Goal: Book appointment/travel/reservation

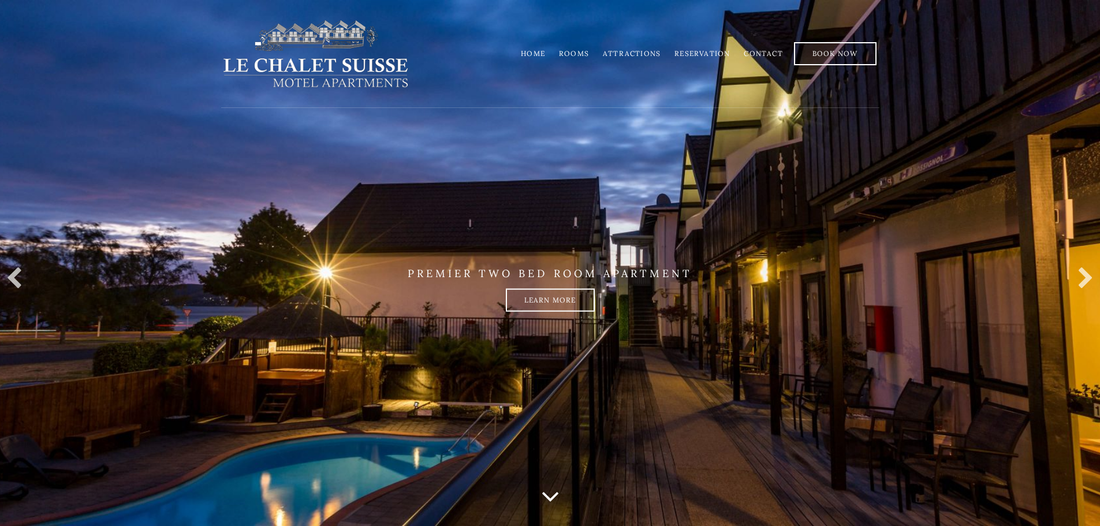
click at [580, 53] on link "Rooms" at bounding box center [574, 53] width 30 height 9
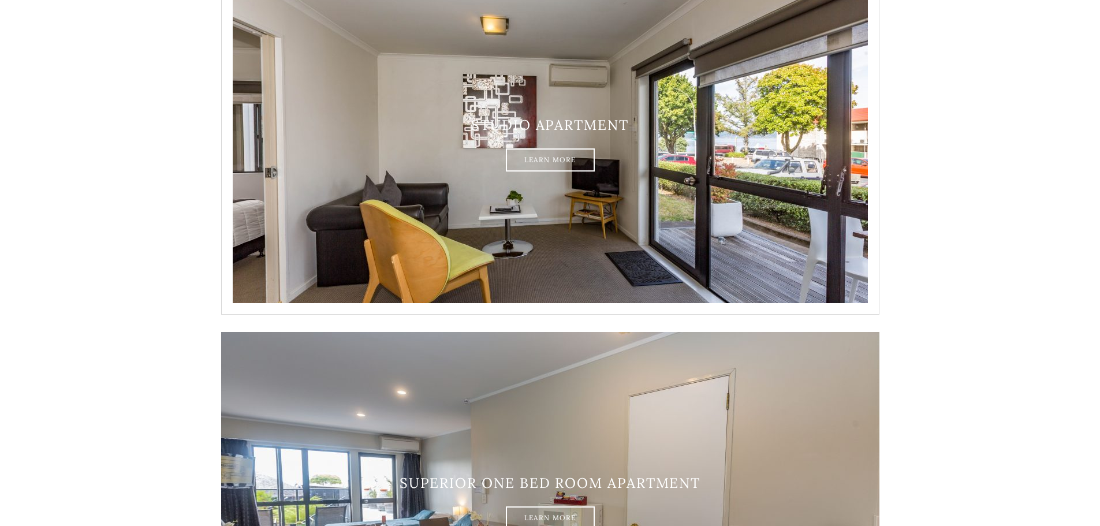
scroll to position [270, 0]
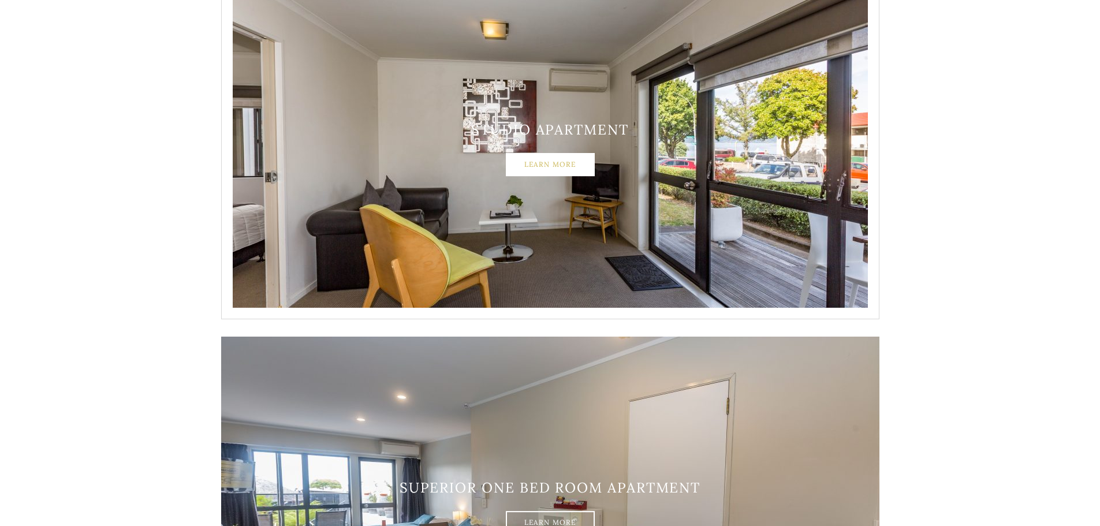
click at [541, 159] on link "Learn More" at bounding box center [550, 164] width 89 height 23
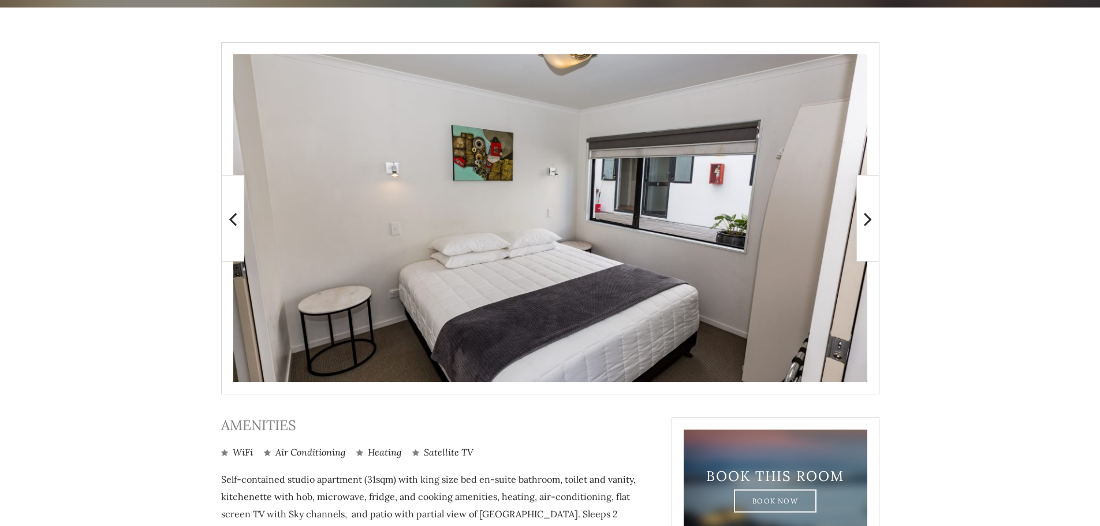
scroll to position [212, 0]
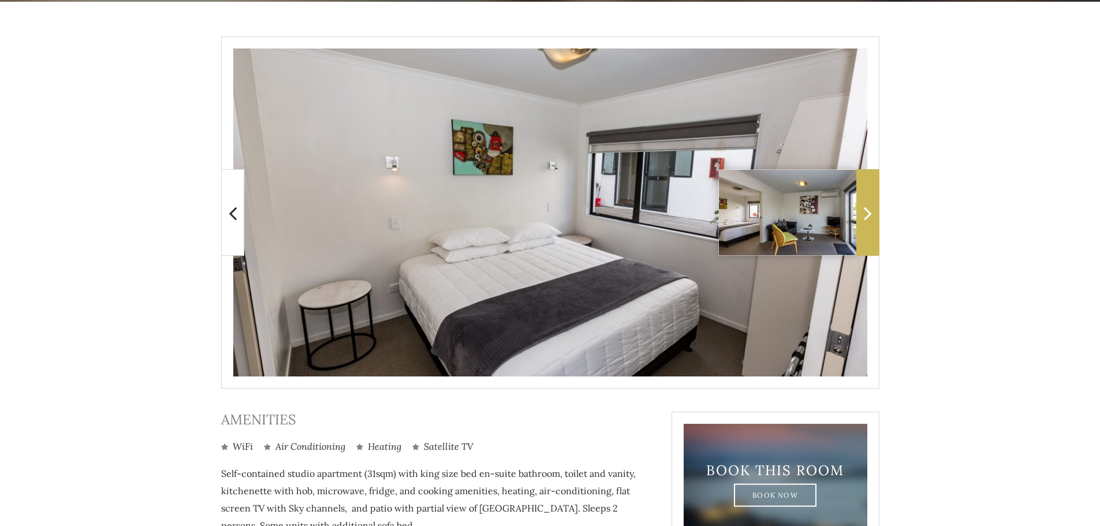
click at [868, 218] on icon at bounding box center [868, 213] width 8 height 23
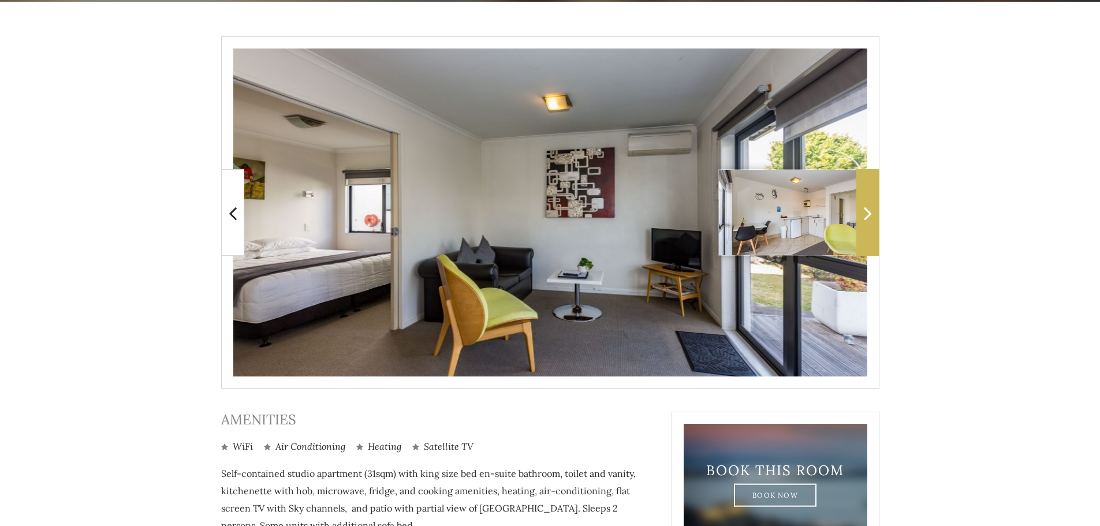
click at [868, 218] on icon at bounding box center [868, 213] width 8 height 23
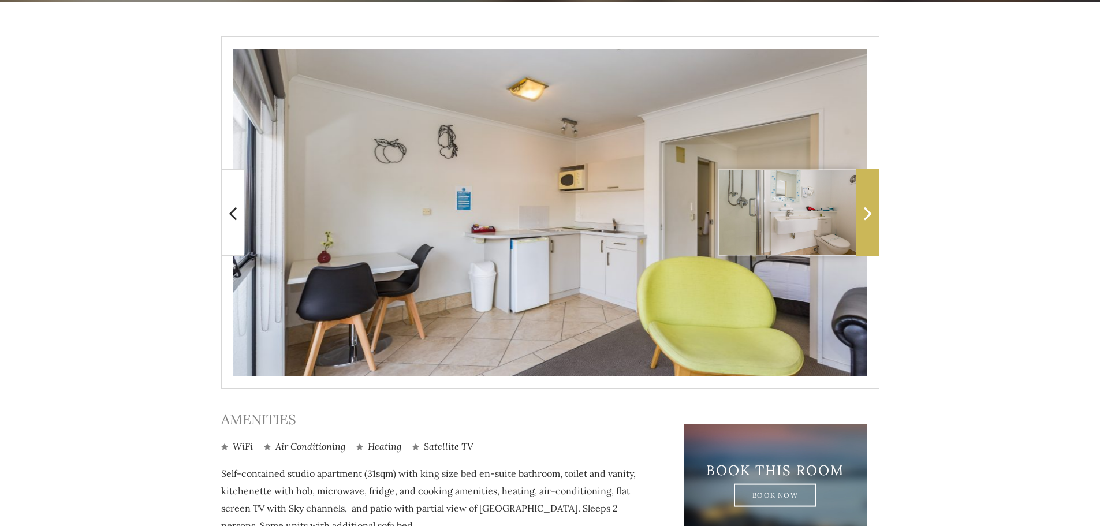
click at [868, 218] on icon at bounding box center [868, 213] width 8 height 23
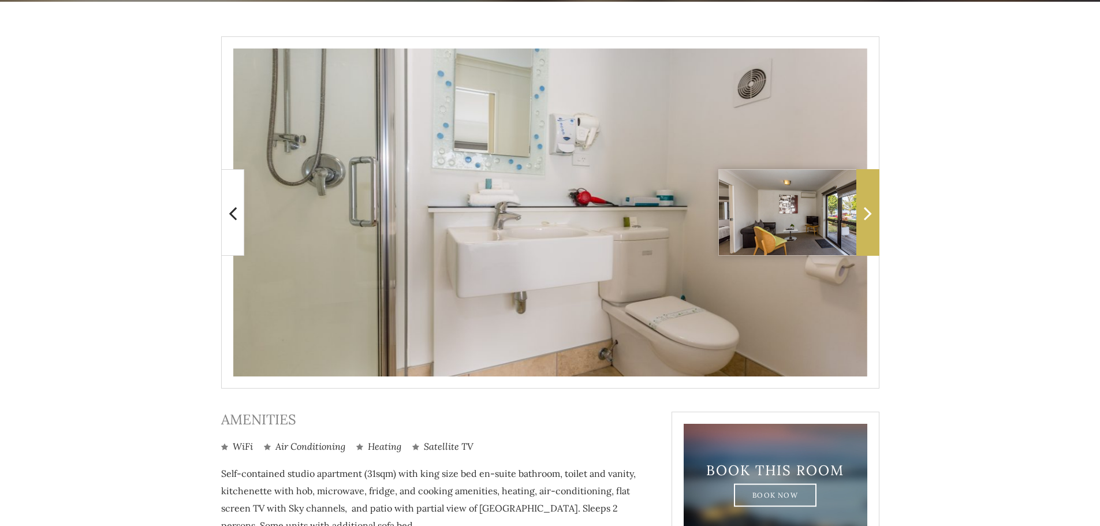
click at [868, 218] on icon at bounding box center [868, 213] width 8 height 23
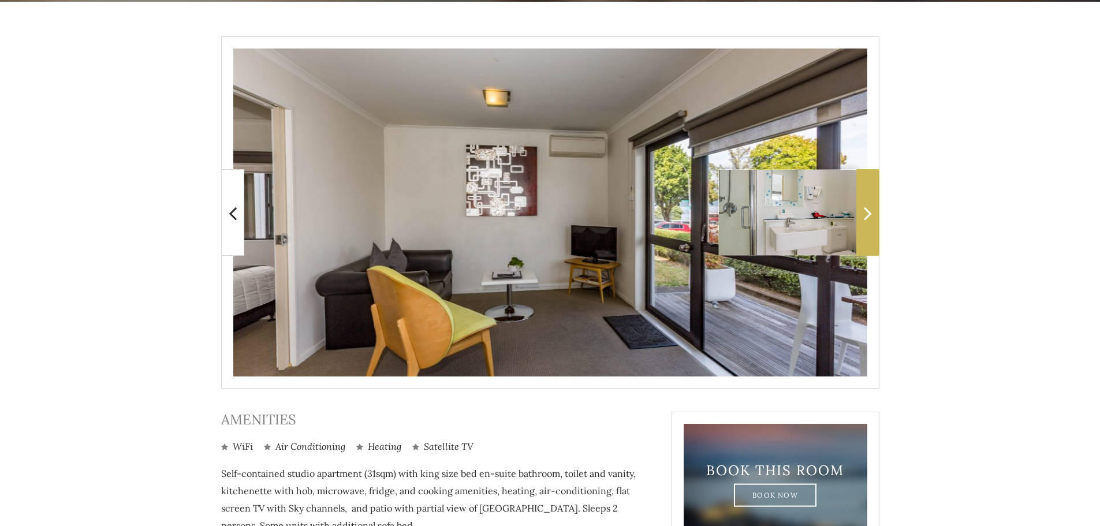
click at [868, 218] on icon at bounding box center [868, 213] width 8 height 23
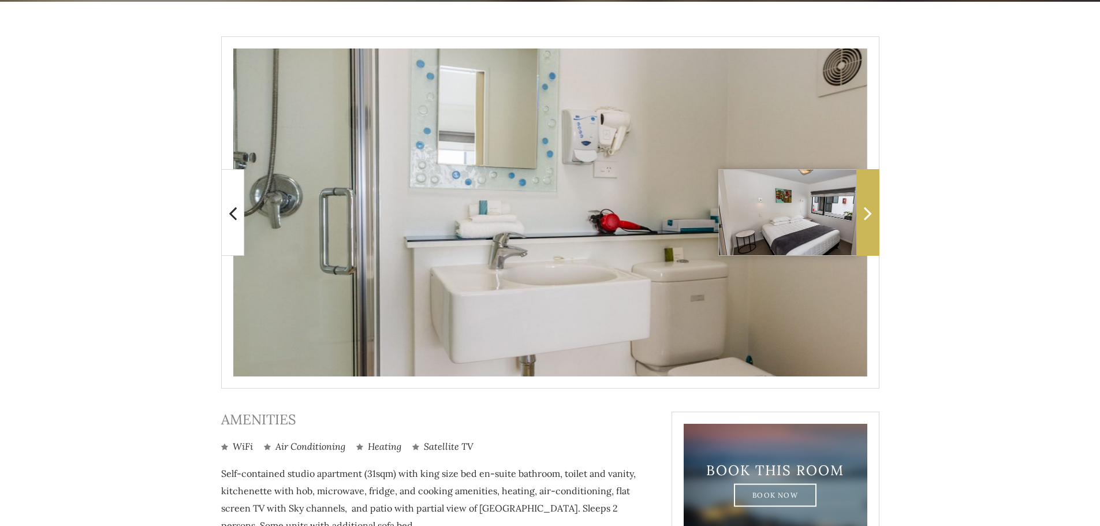
click at [868, 218] on icon at bounding box center [868, 213] width 8 height 23
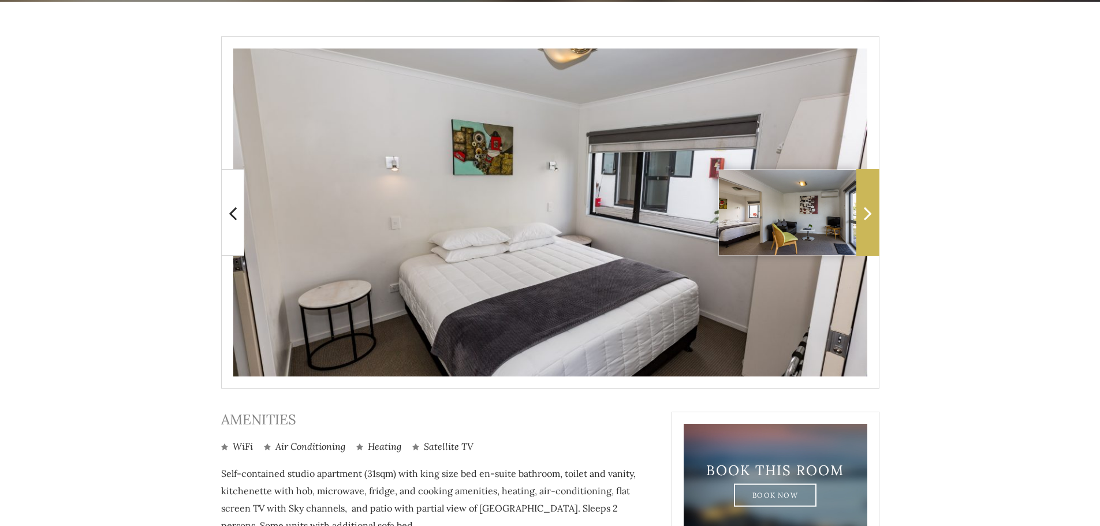
click at [868, 218] on icon at bounding box center [868, 213] width 8 height 23
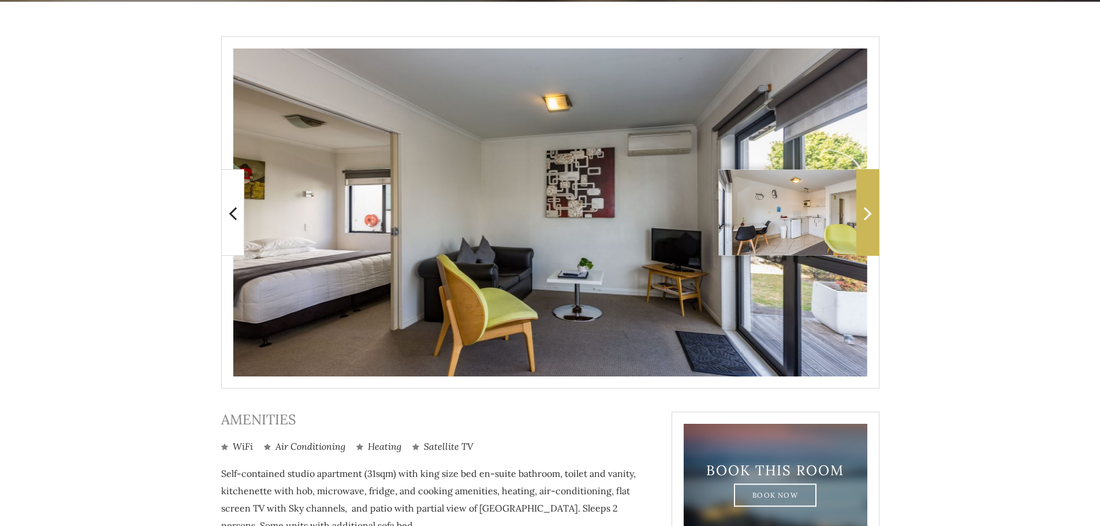
click at [868, 218] on icon at bounding box center [868, 213] width 8 height 23
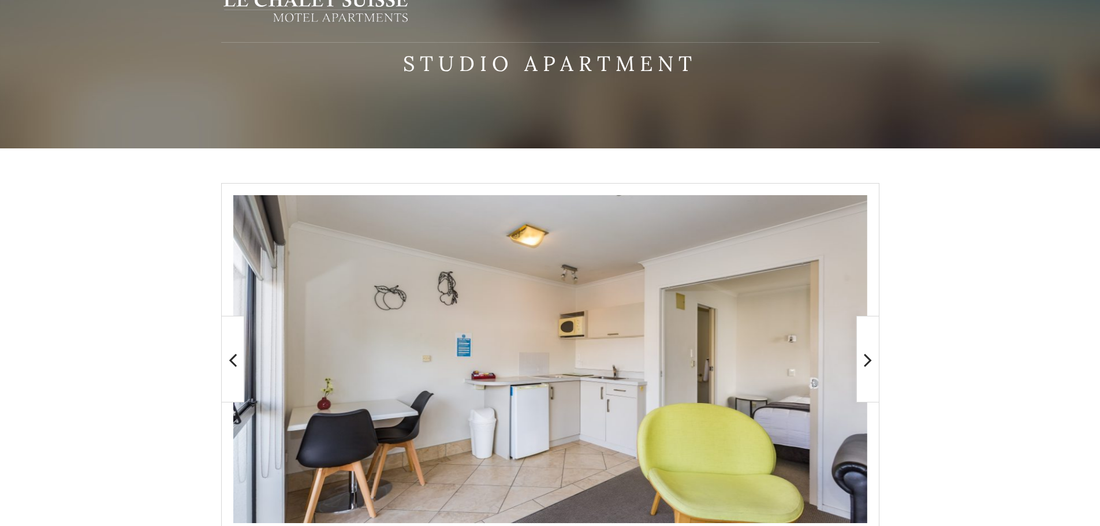
scroll to position [58, 0]
